Goal: Check status: Check status

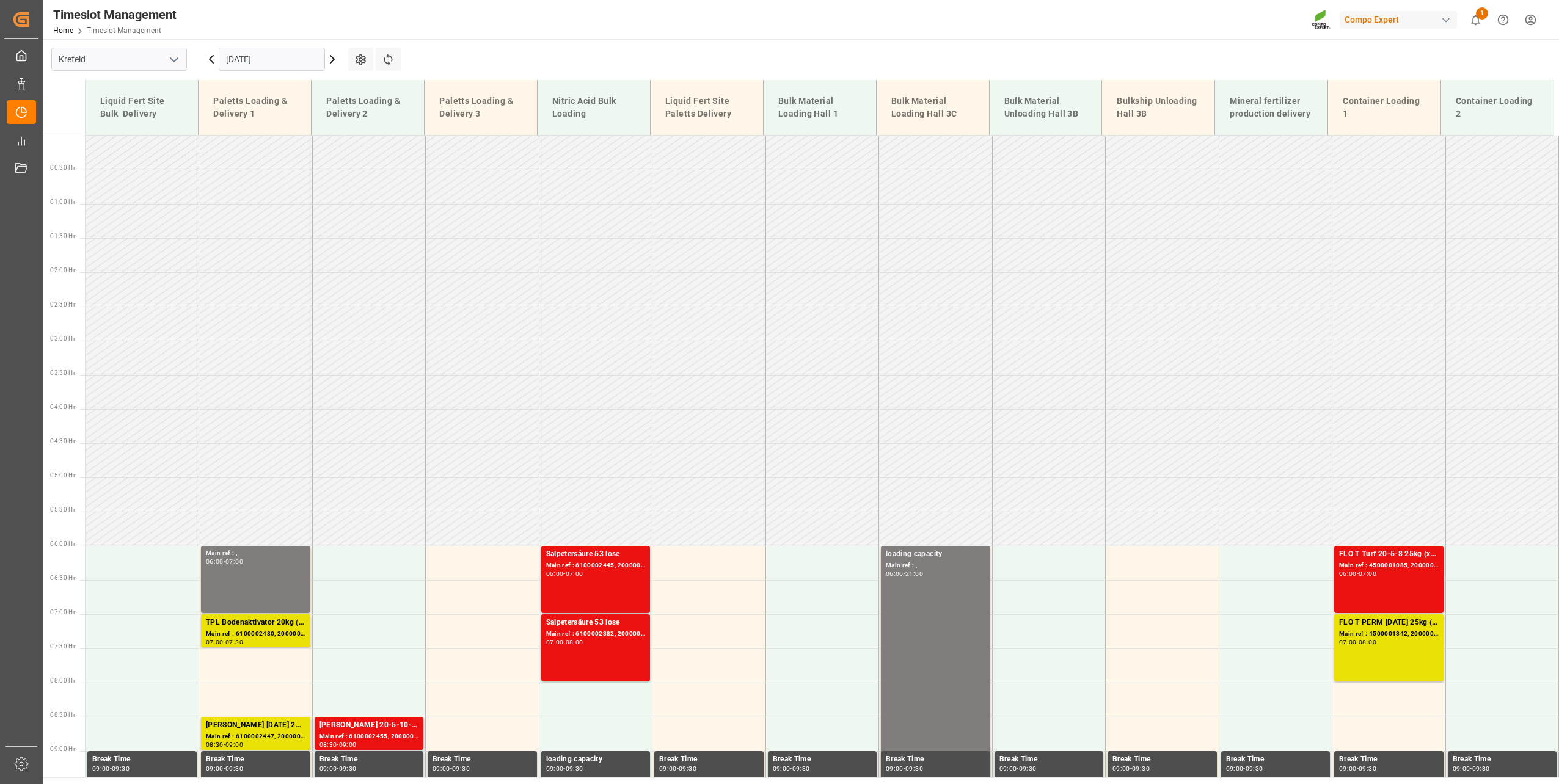
scroll to position [185, 0]
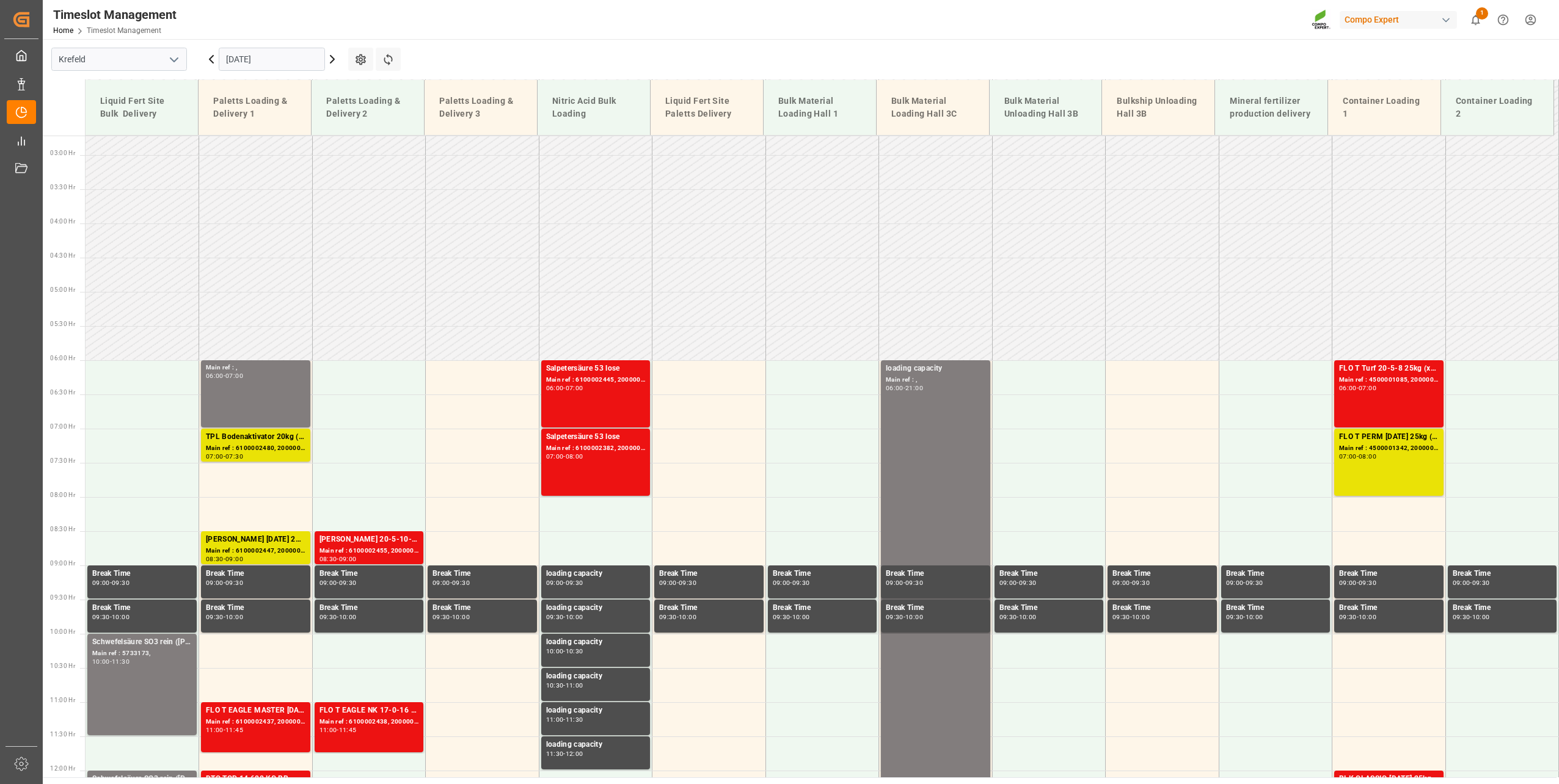
click at [210, 60] on icon at bounding box center [211, 59] width 3 height 8
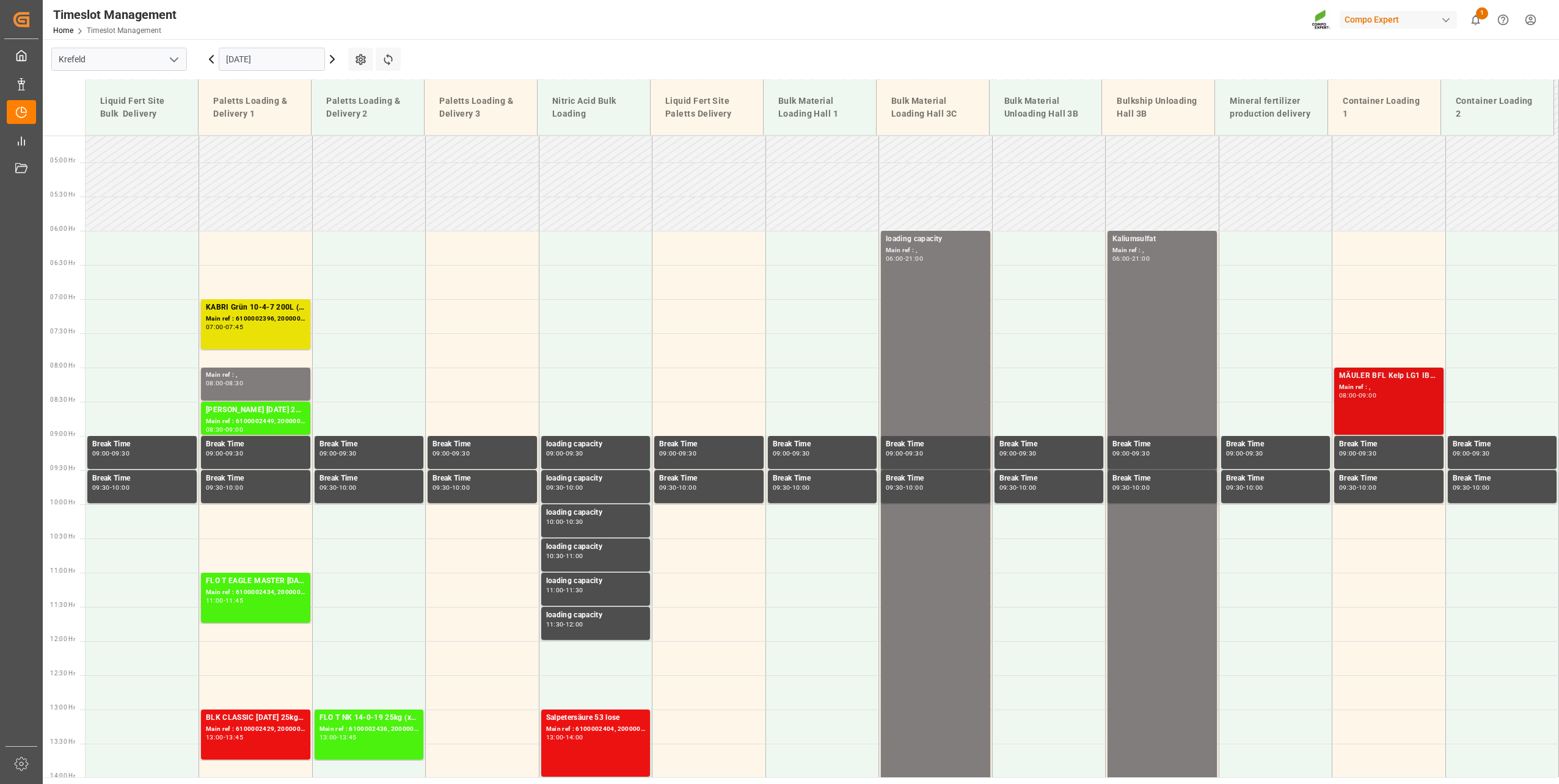
scroll to position [621, 0]
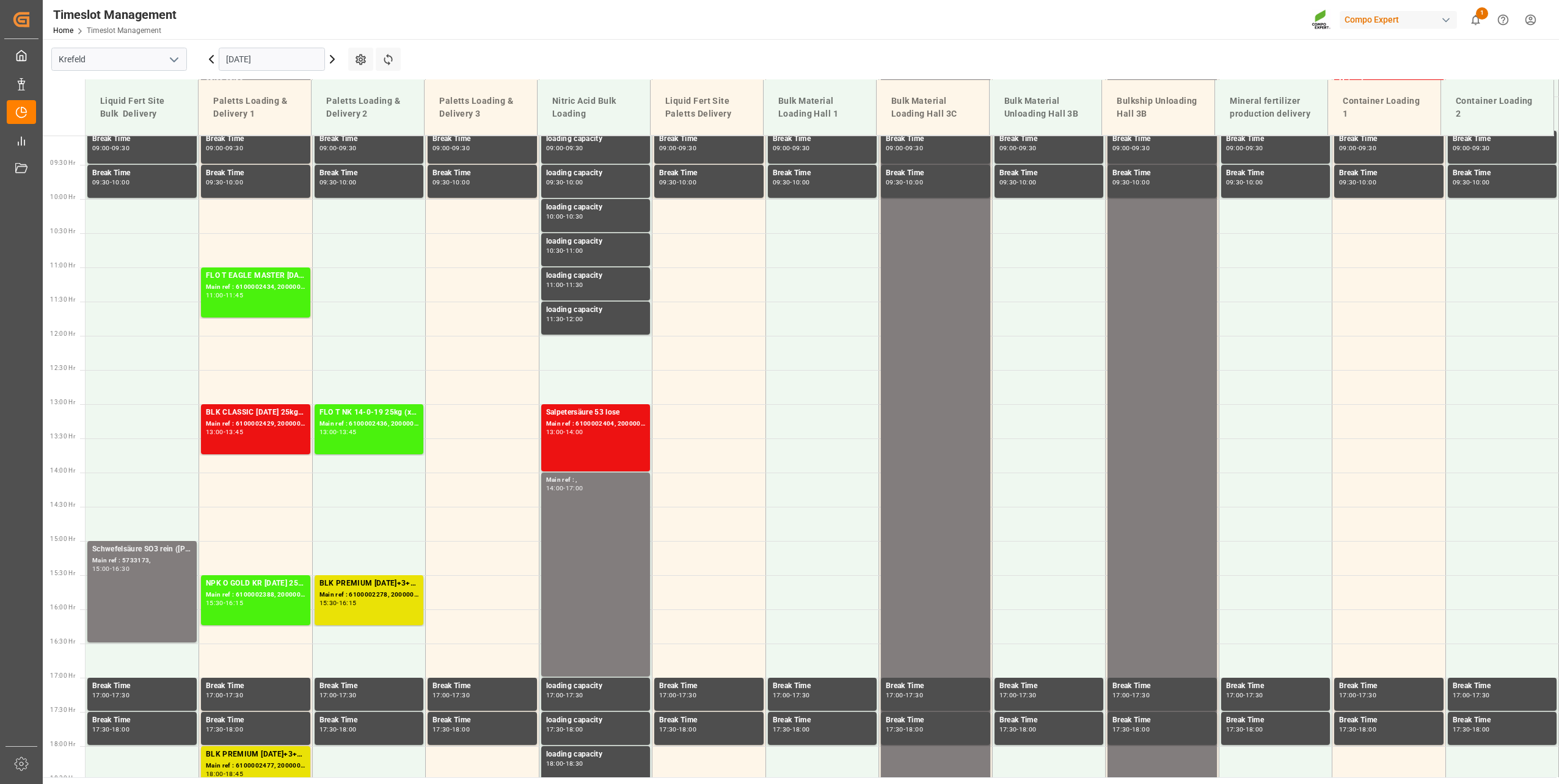
click at [211, 59] on icon at bounding box center [211, 58] width 14 height 14
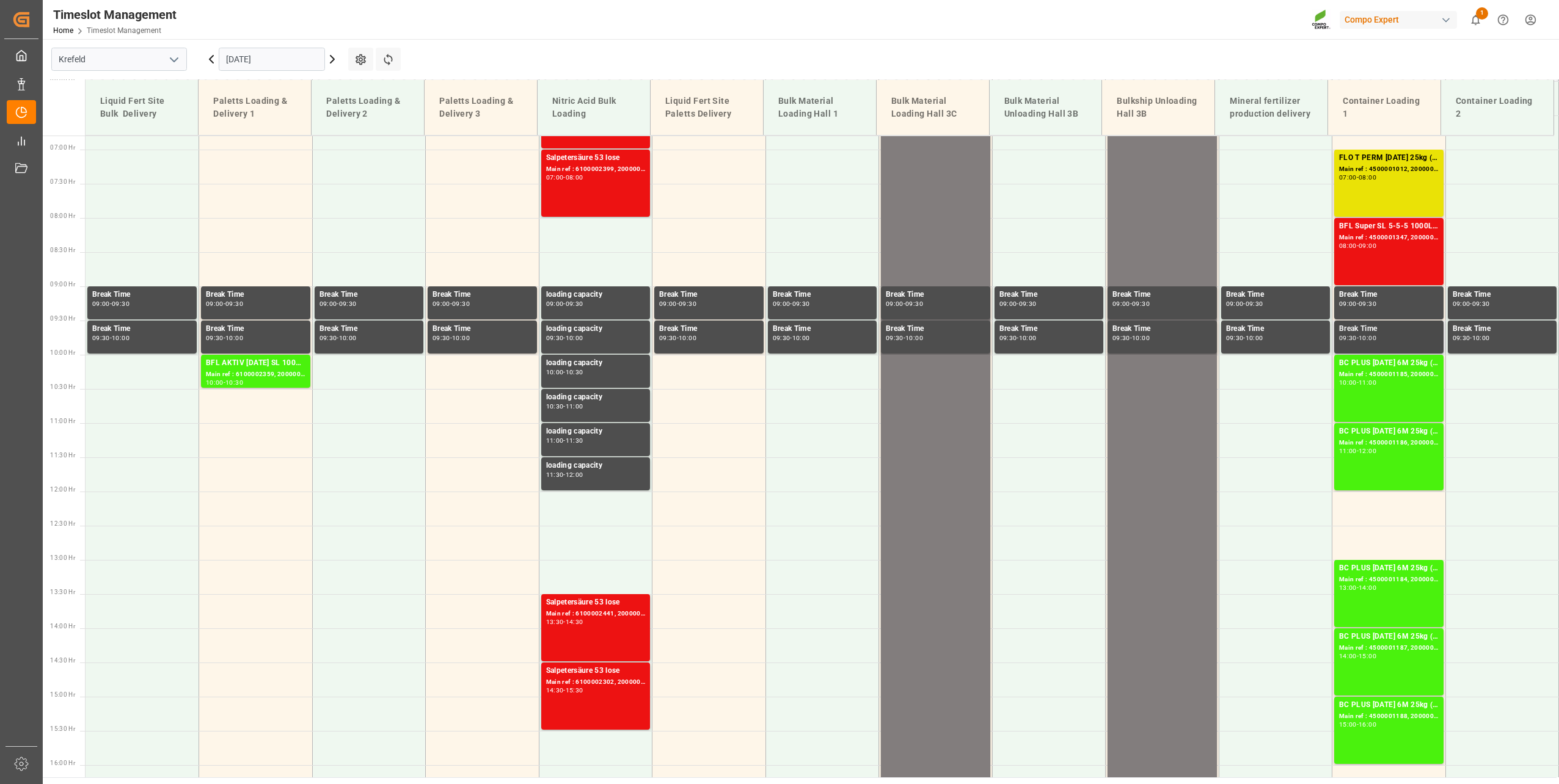
scroll to position [376, 0]
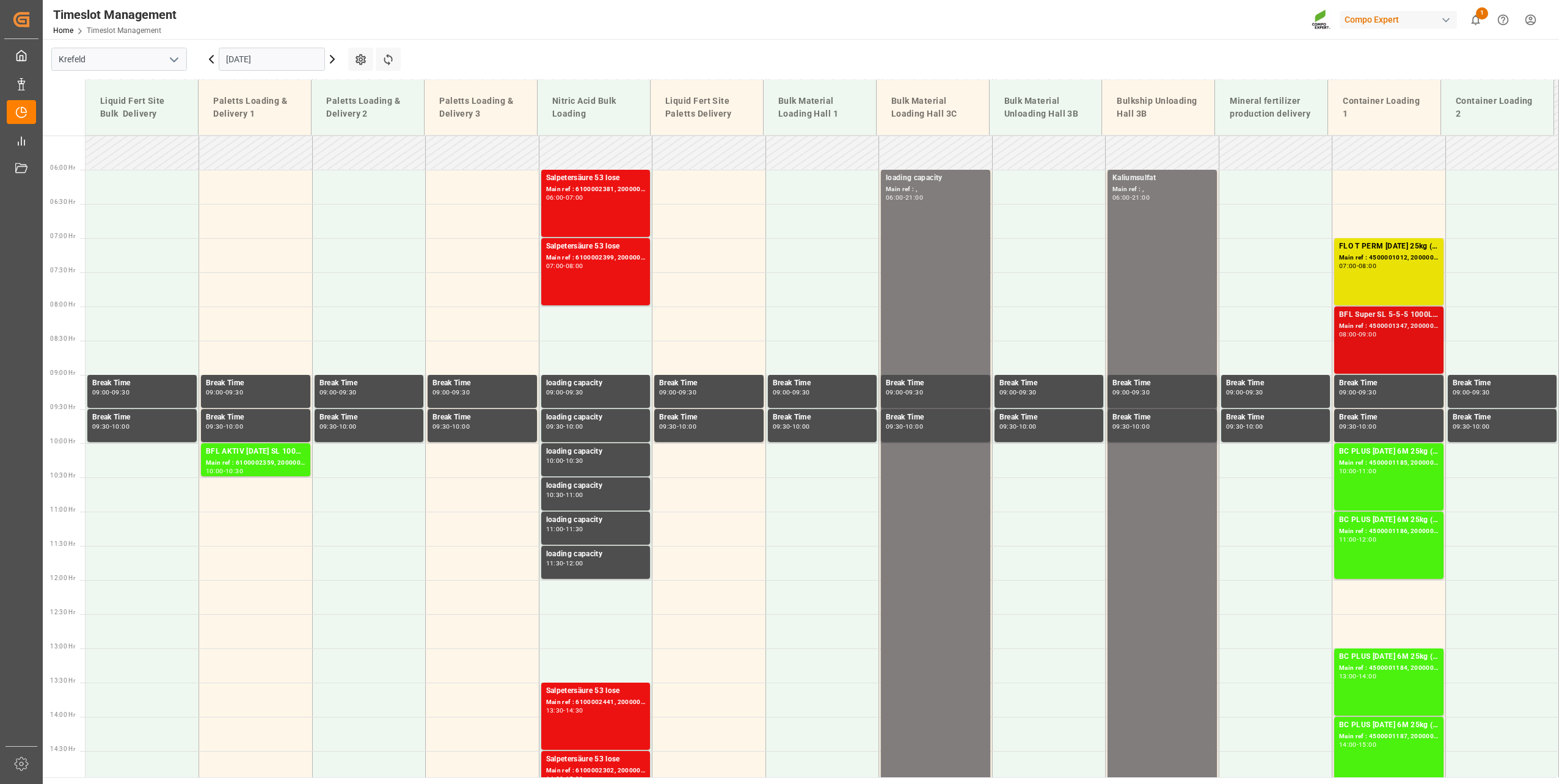
click at [1391, 328] on div "Main ref : 4500001347, 2000001250" at bounding box center [1389, 326] width 100 height 10
click at [1383, 323] on div "Main ref : 4500001347, 2000001250" at bounding box center [1389, 326] width 100 height 10
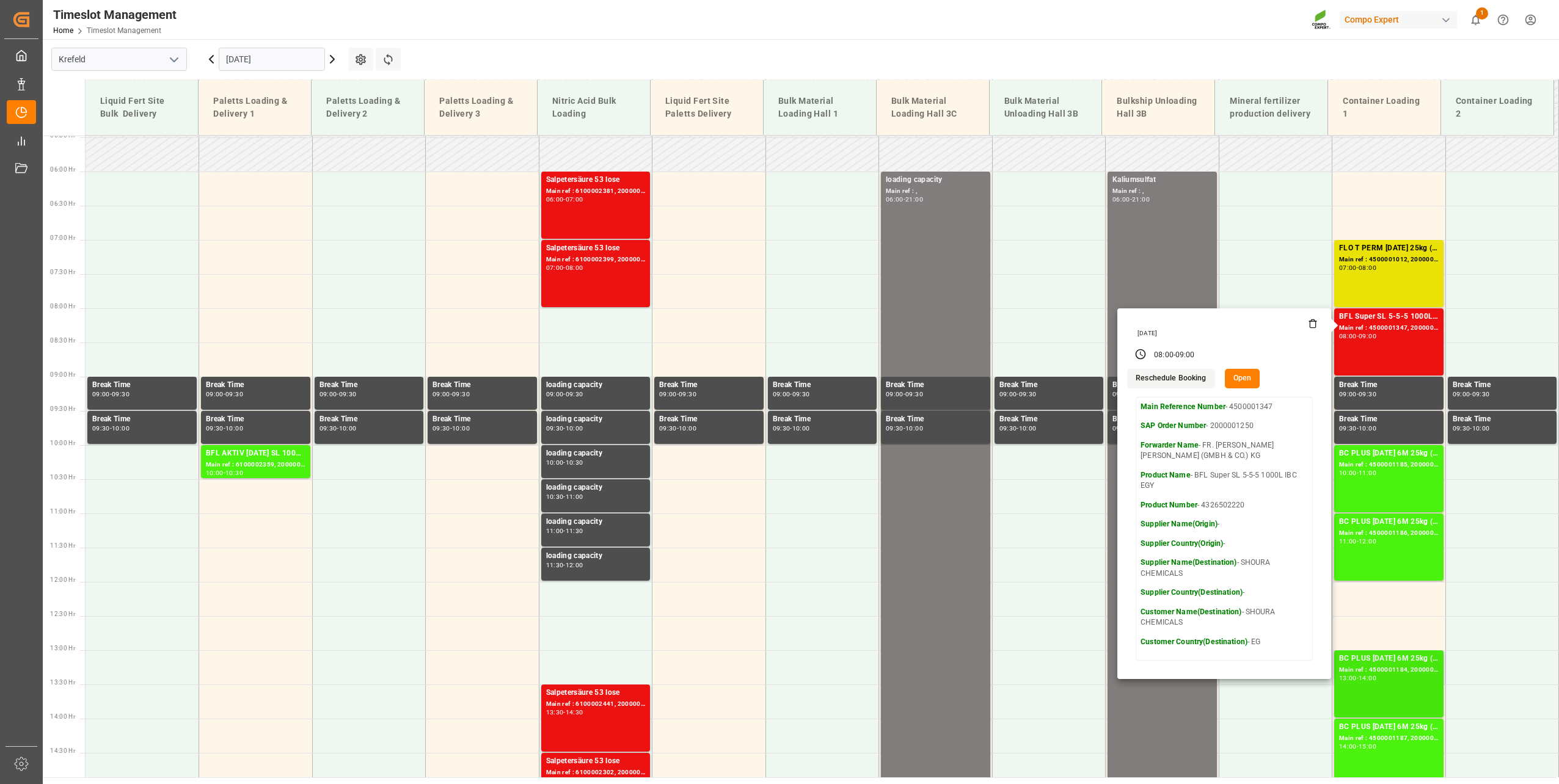
scroll to position [254, 0]
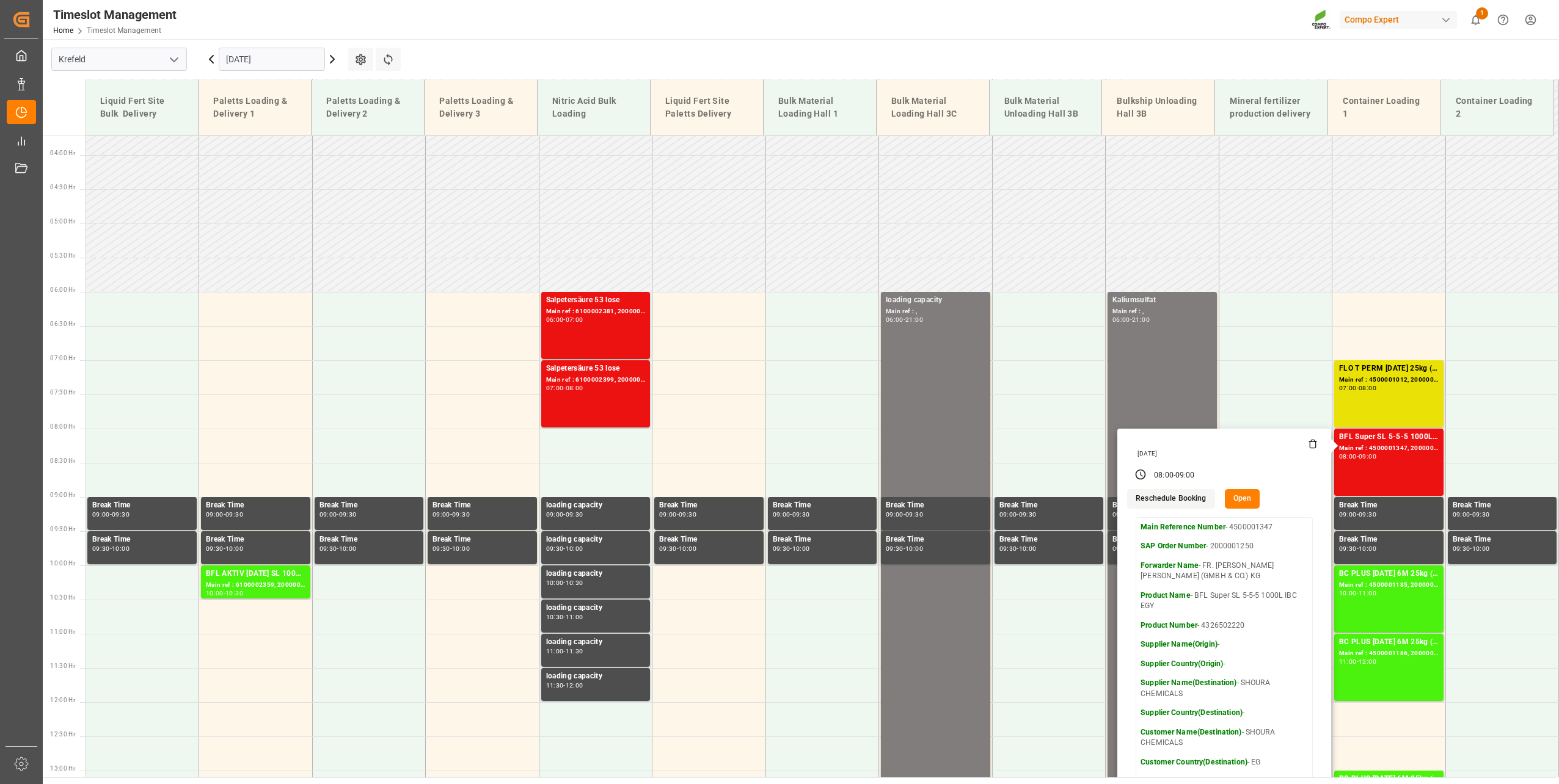
click at [338, 60] on icon at bounding box center [332, 58] width 14 height 14
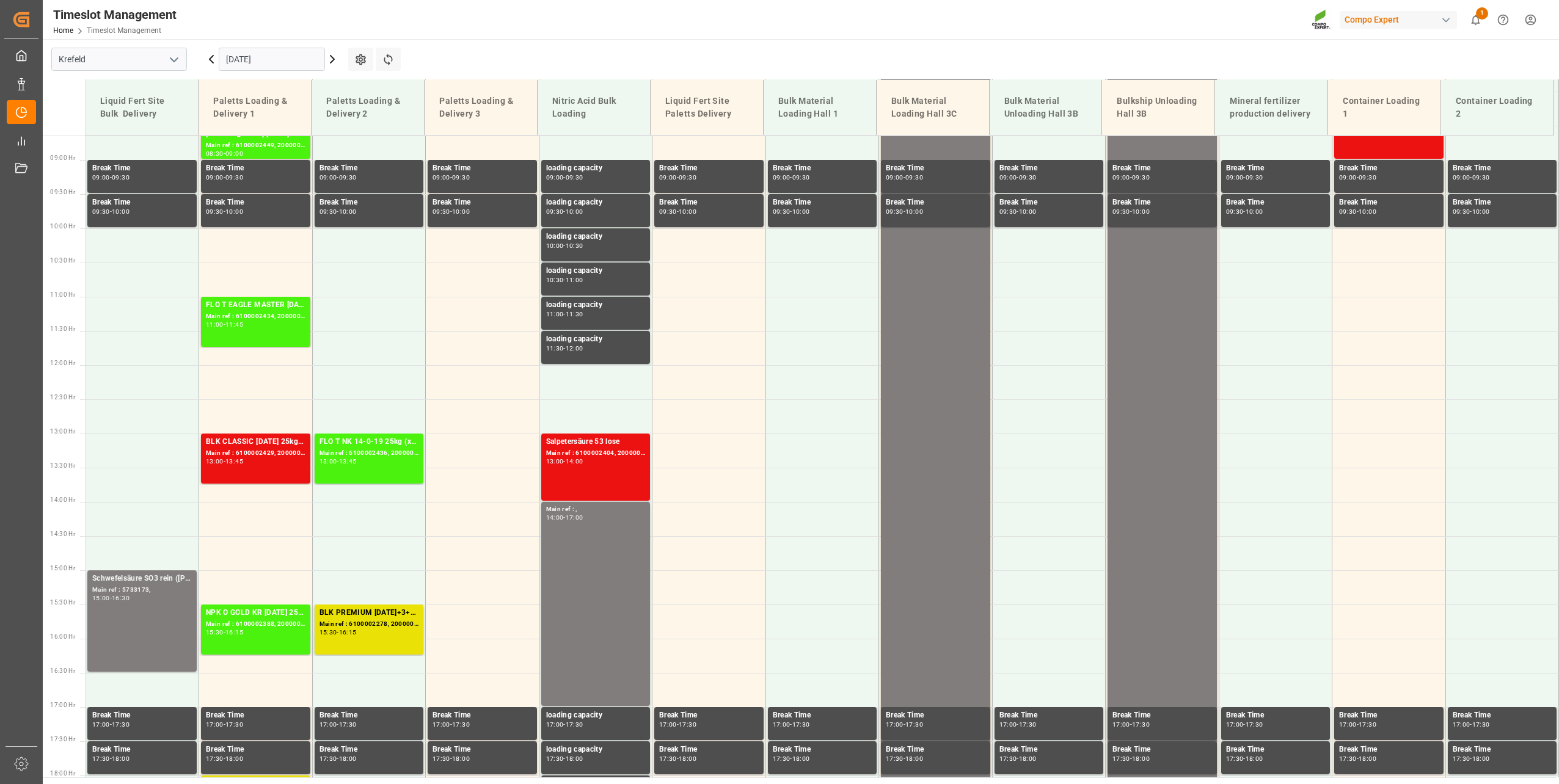
scroll to position [621, 0]
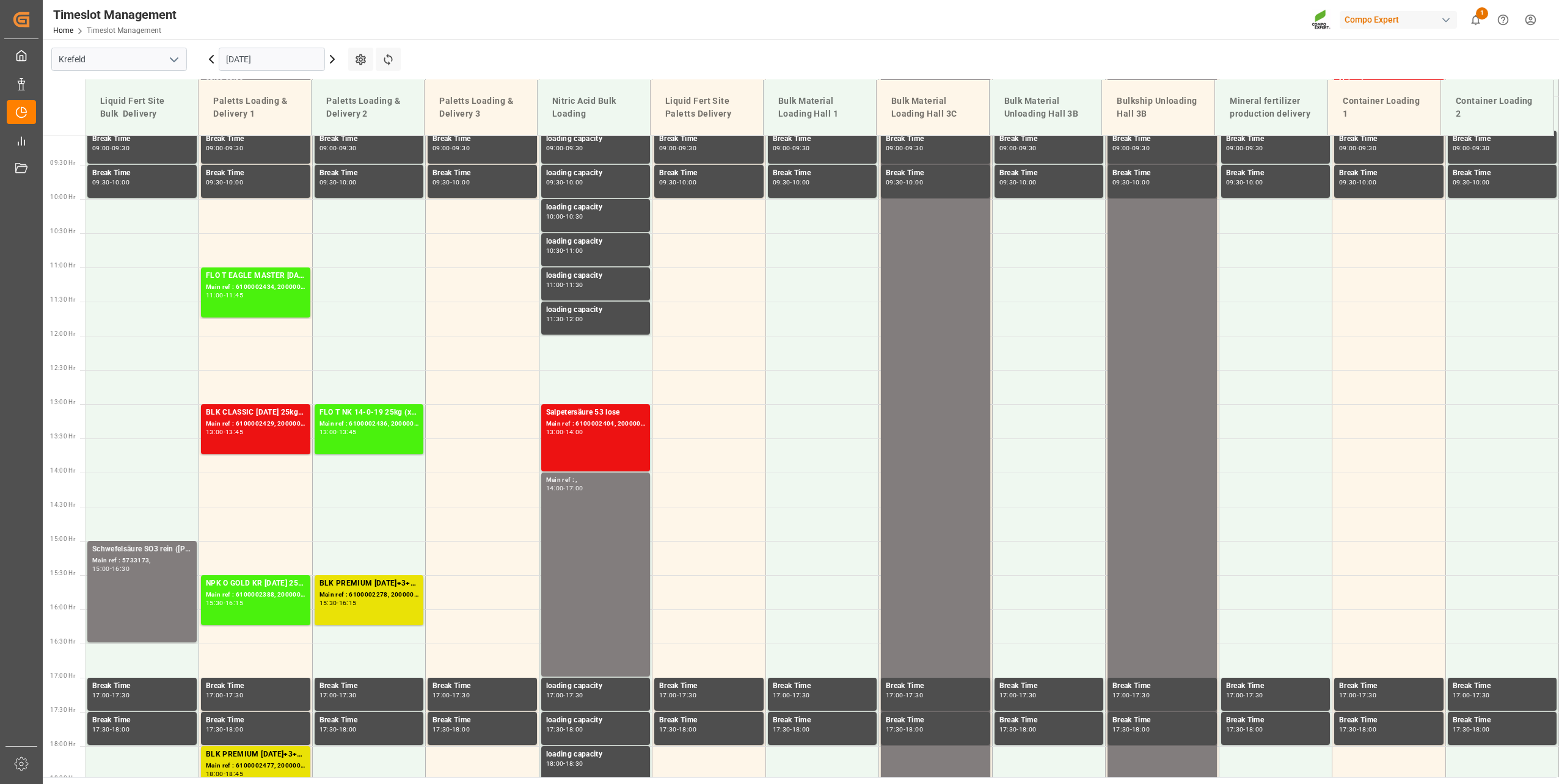
click at [334, 60] on icon at bounding box center [332, 59] width 3 height 8
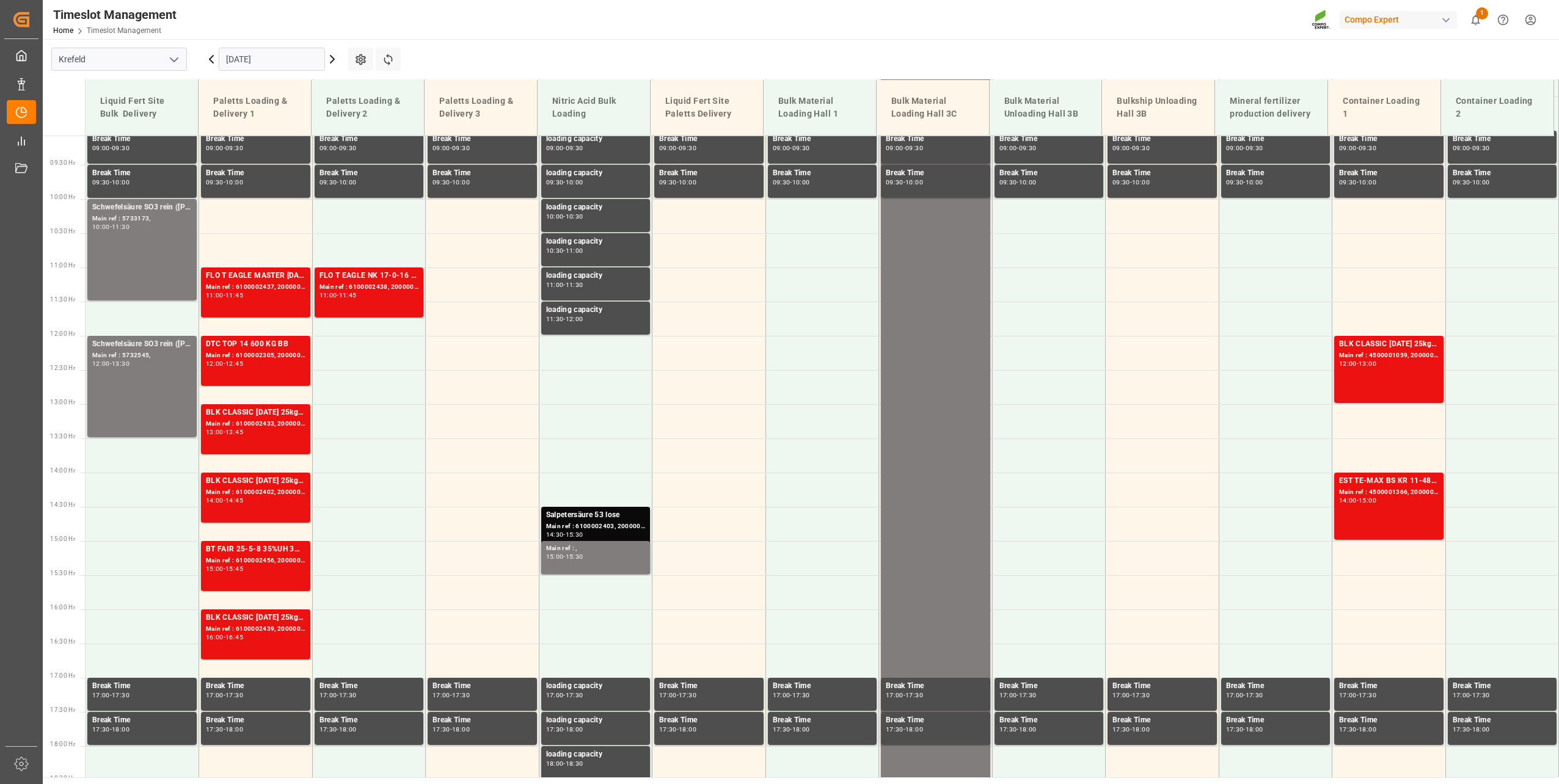
click at [292, 60] on input "[DATE]" at bounding box center [272, 58] width 107 height 23
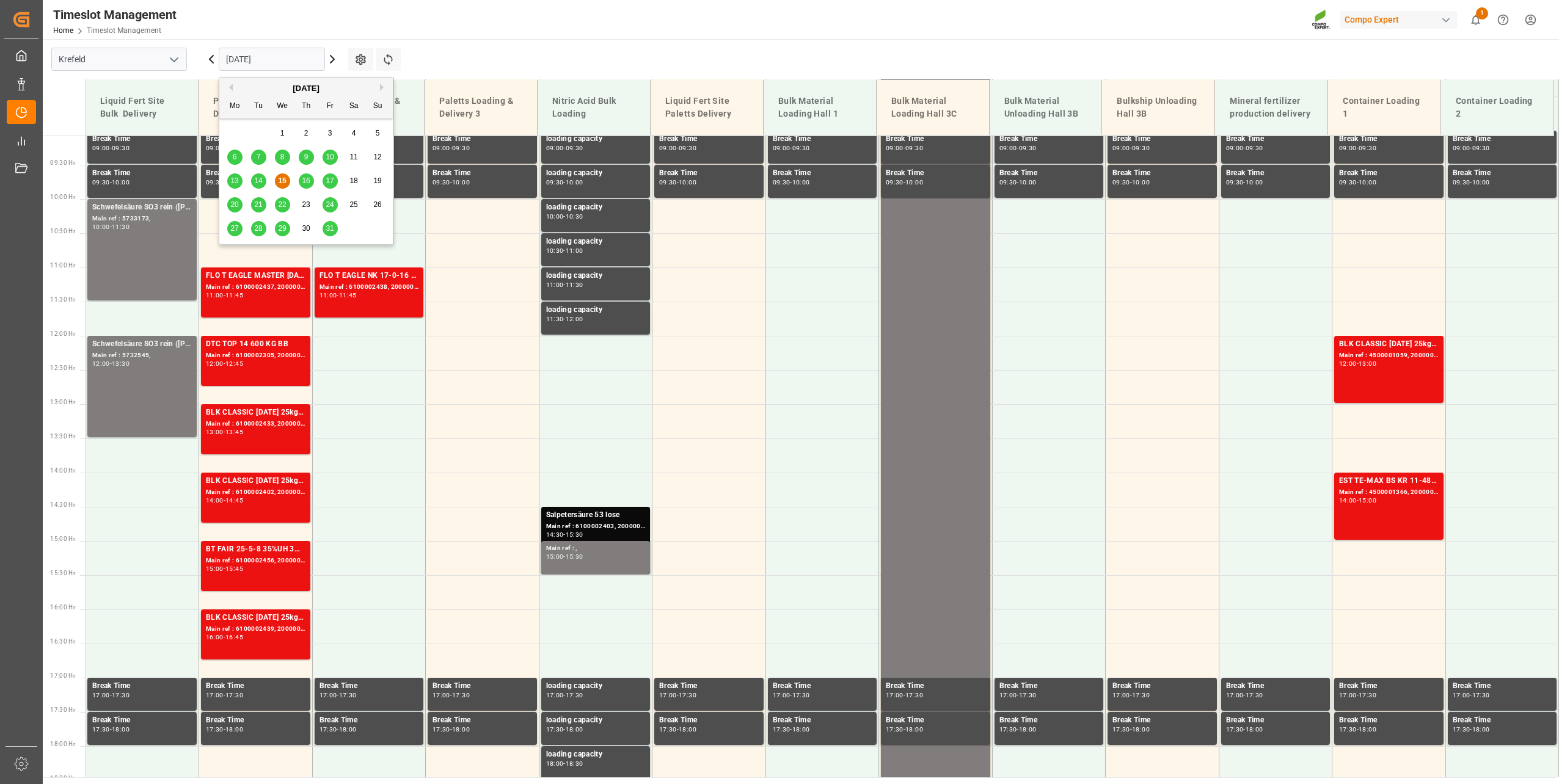
click at [332, 59] on icon at bounding box center [332, 58] width 14 height 14
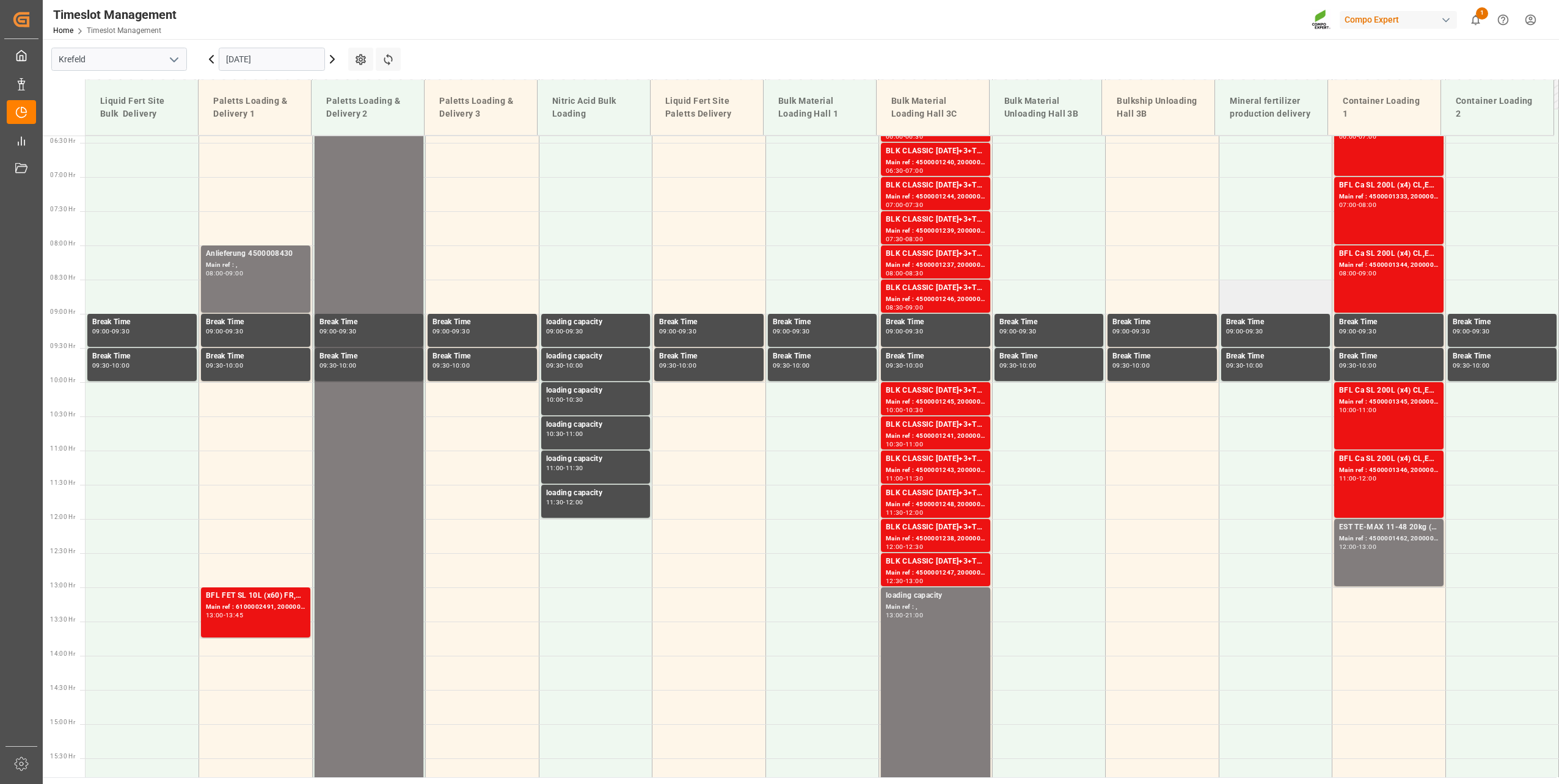
scroll to position [254, 0]
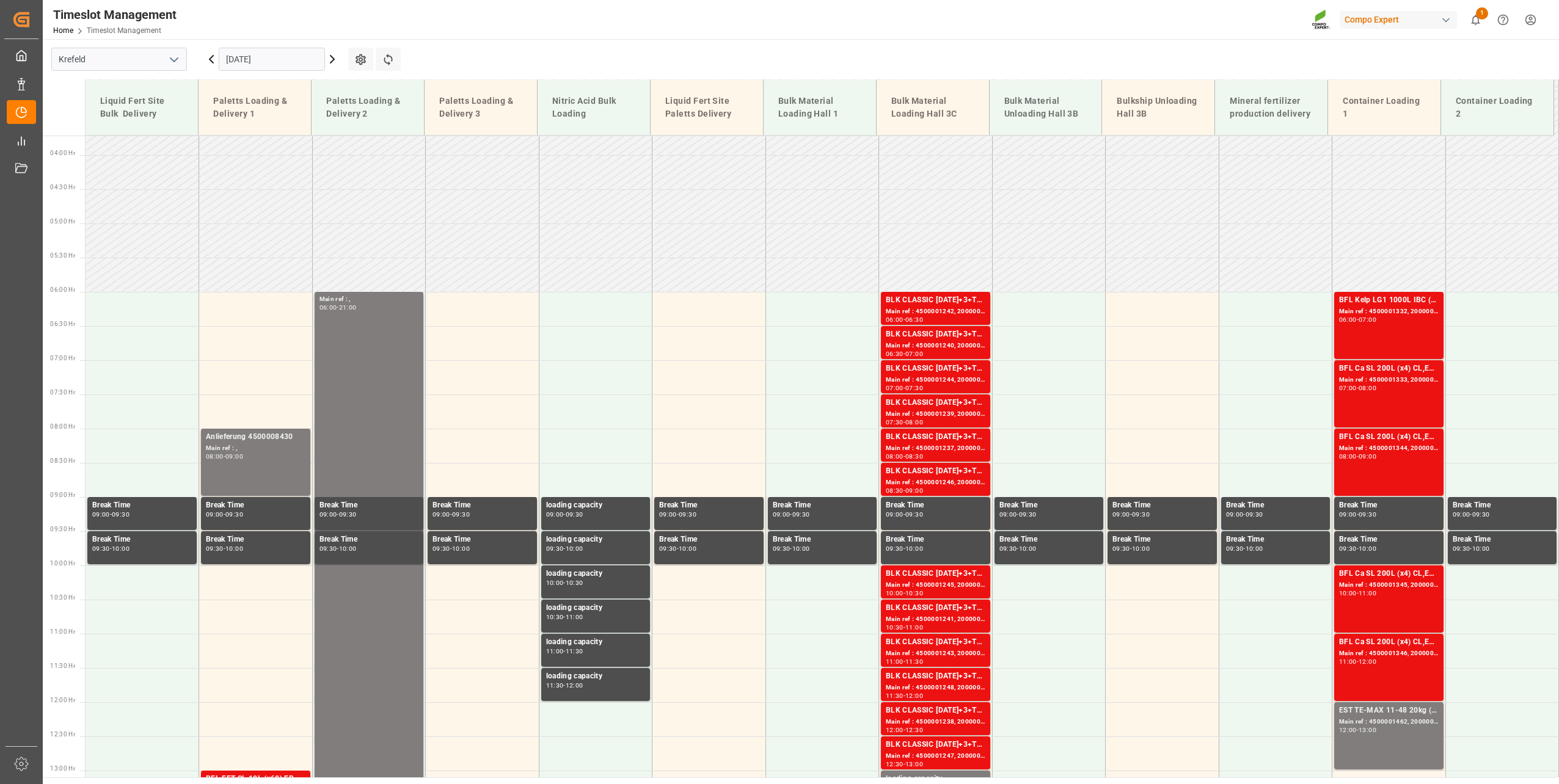
click at [271, 61] on input "[DATE]" at bounding box center [272, 58] width 107 height 23
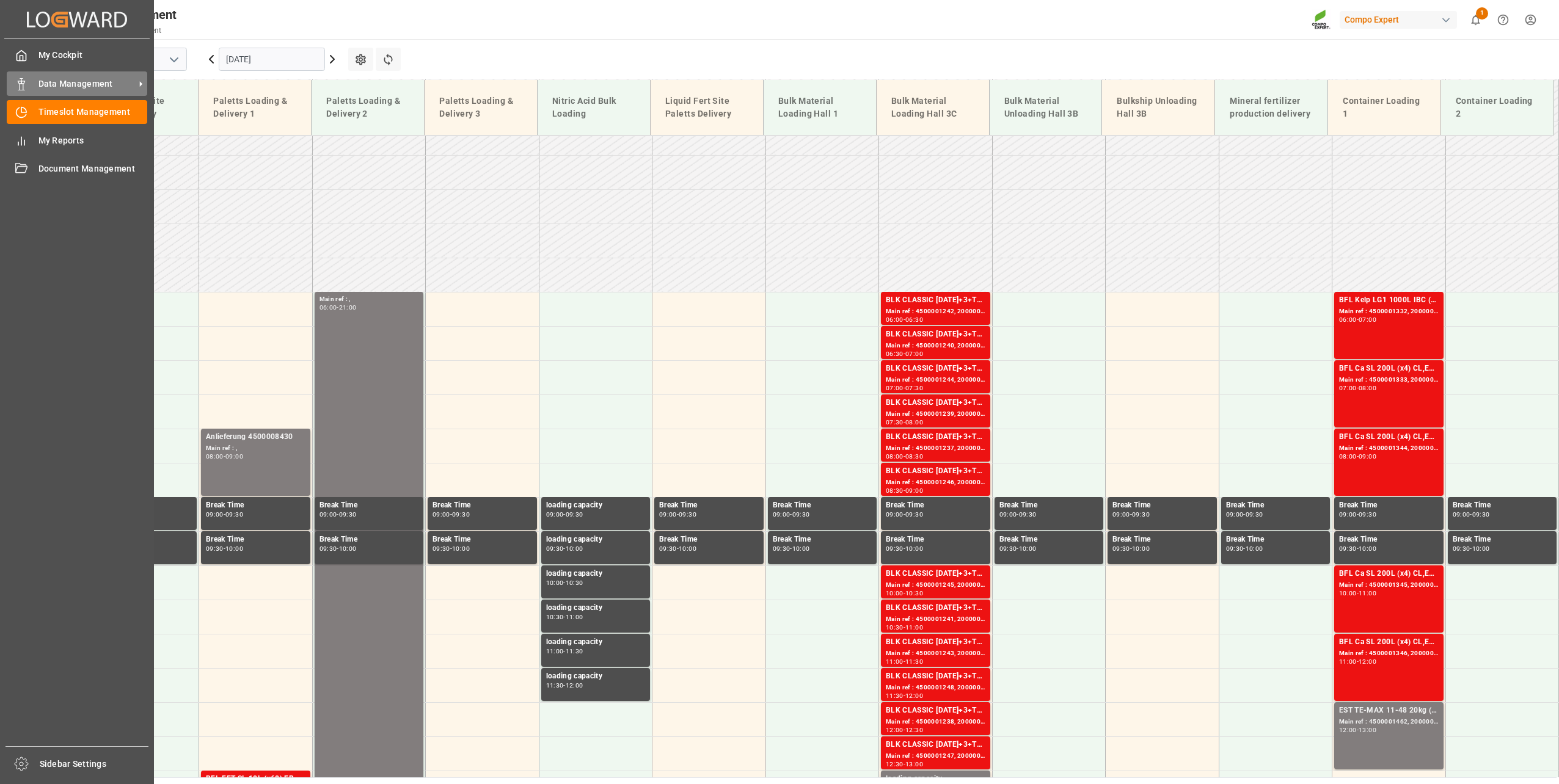
click at [22, 80] on icon at bounding box center [21, 84] width 12 height 12
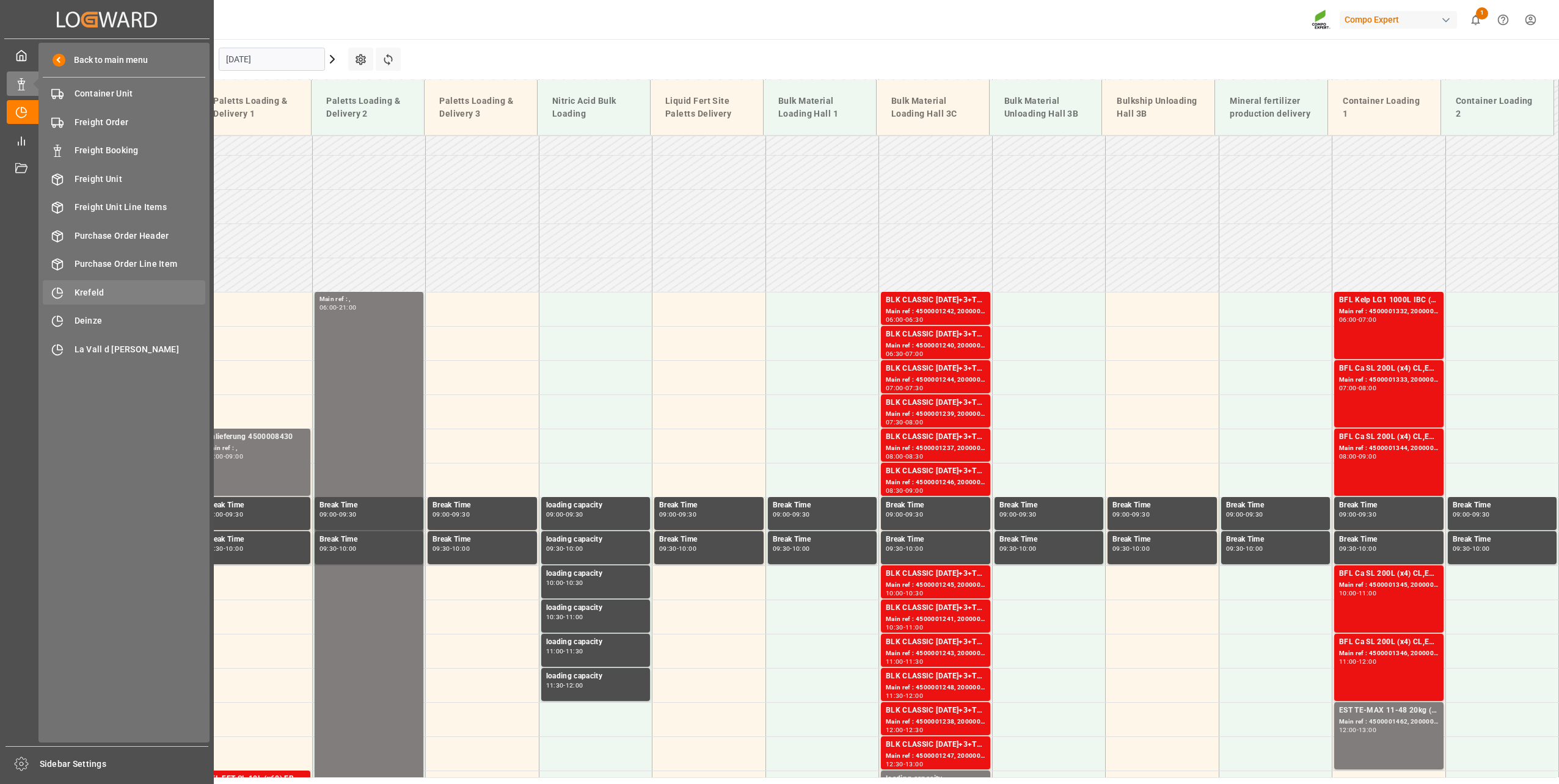
click at [100, 285] on div "Krefeld Krefeld" at bounding box center [124, 292] width 163 height 24
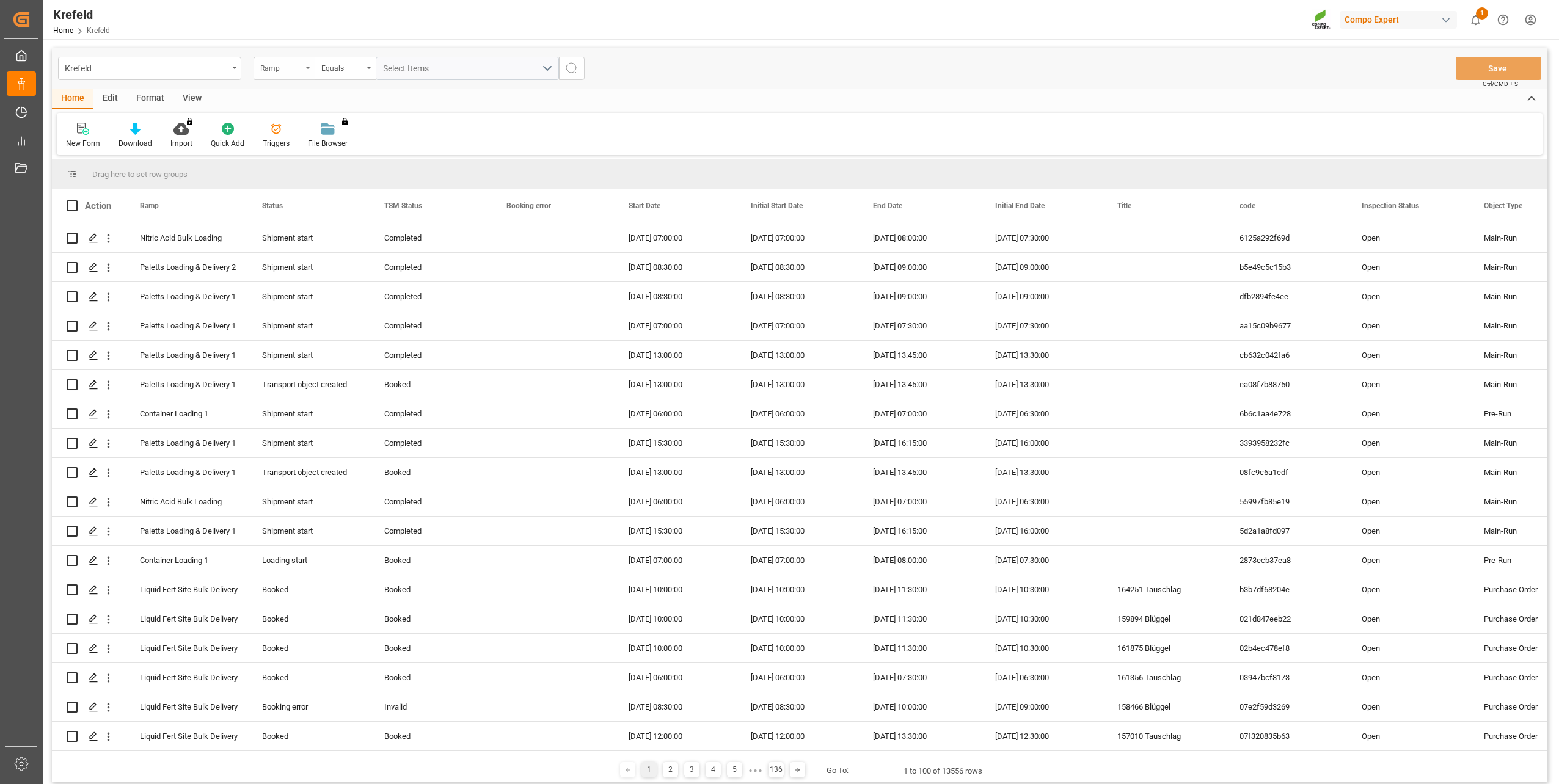
click at [286, 71] on div "Ramp" at bounding box center [280, 67] width 41 height 14
type input "sap"
click at [308, 126] on div "SAP Order Number" at bounding box center [345, 124] width 182 height 25
click at [341, 75] on div "Equals" at bounding box center [345, 68] width 61 height 23
click at [362, 153] on div "Fuzzy search" at bounding box center [406, 150] width 182 height 25
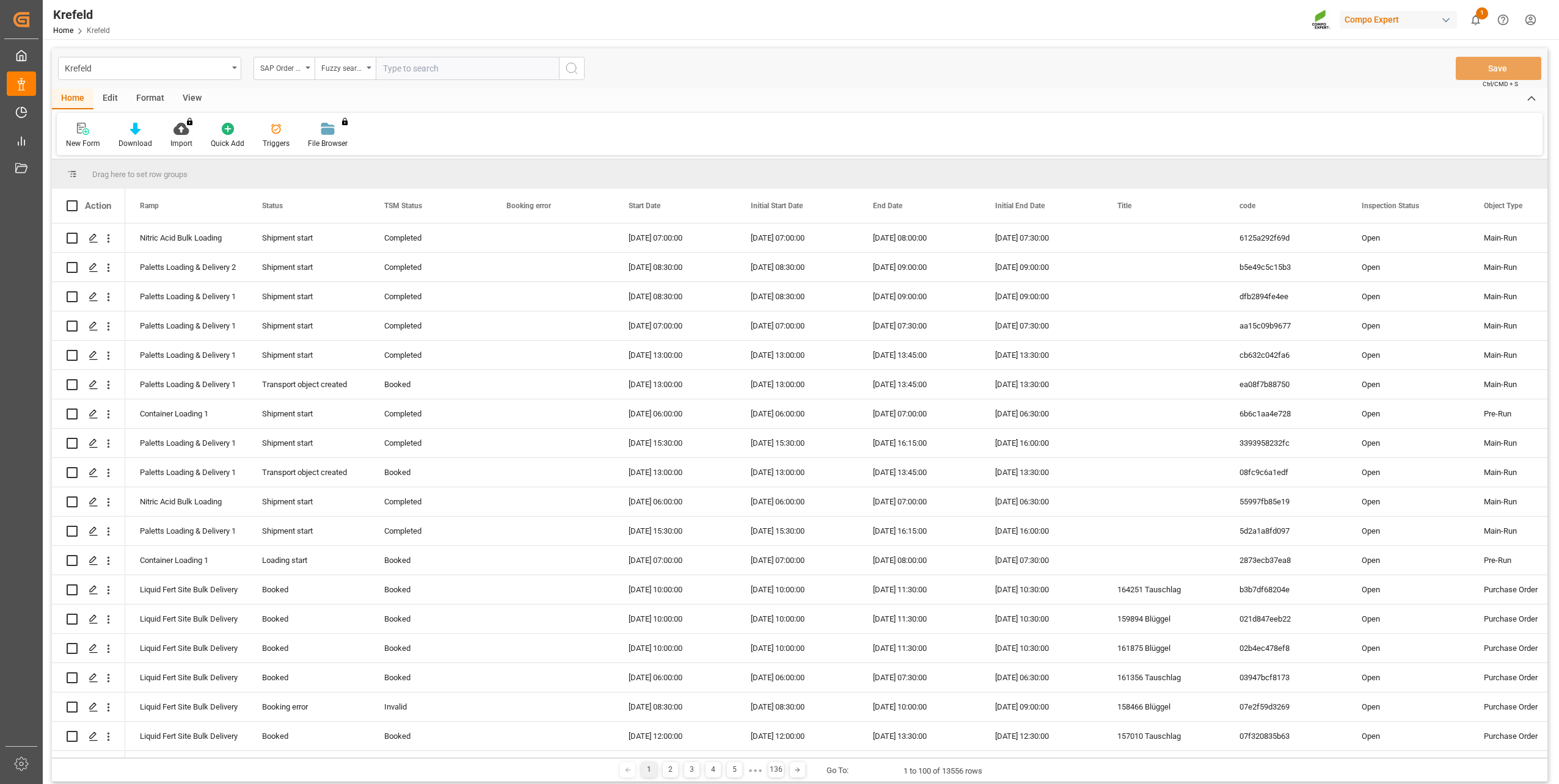
click at [423, 75] on input "text" at bounding box center [467, 68] width 183 height 23
paste input "2000000113"
type input "2000000113"
